Goal: Information Seeking & Learning: Learn about a topic

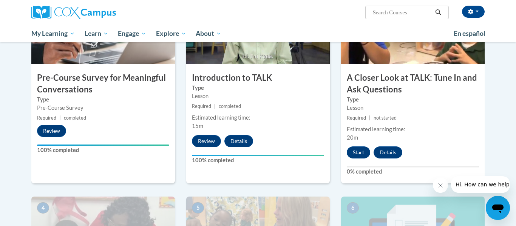
scroll to position [213, 0]
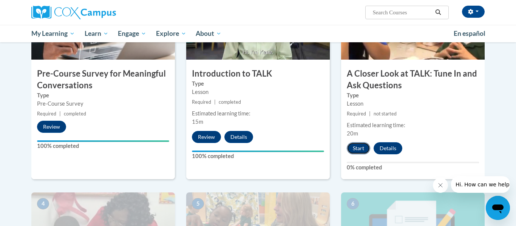
click at [357, 148] on button "Start" at bounding box center [358, 148] width 23 height 12
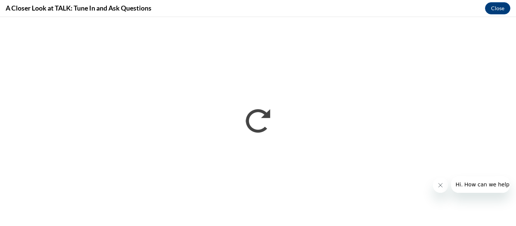
scroll to position [0, 0]
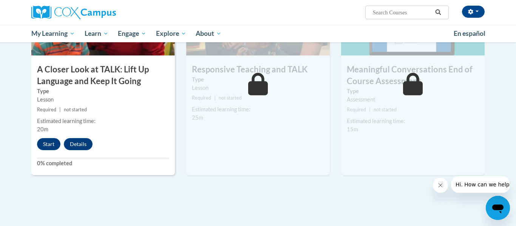
scroll to position [425, 0]
click at [54, 144] on button "Start" at bounding box center [48, 145] width 23 height 12
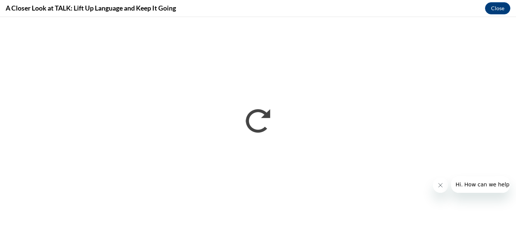
scroll to position [0, 0]
